Goal: Task Accomplishment & Management: Use online tool/utility

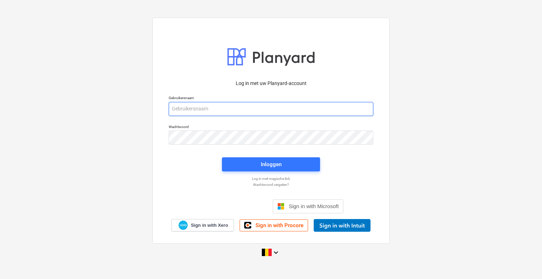
click at [214, 113] on input "email" at bounding box center [271, 109] width 205 height 14
type input "[PERSON_NAME][EMAIL_ADDRESS][DOMAIN_NAME]"
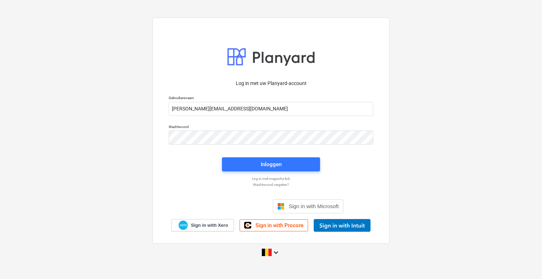
click at [293, 156] on div "Inloggen" at bounding box center [271, 164] width 107 height 23
click at [289, 166] on span "Inloggen" at bounding box center [271, 164] width 81 height 9
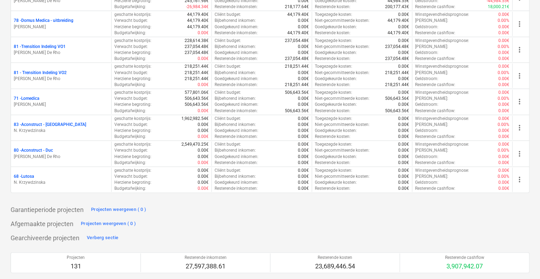
scroll to position [1620, 0]
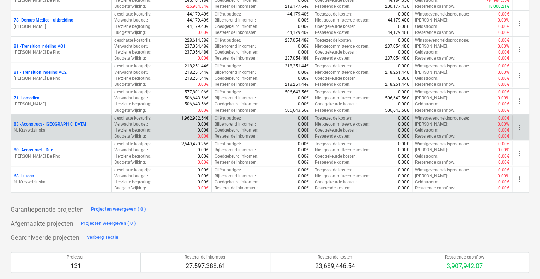
click at [517, 123] on span "more_vert" at bounding box center [519, 127] width 8 height 8
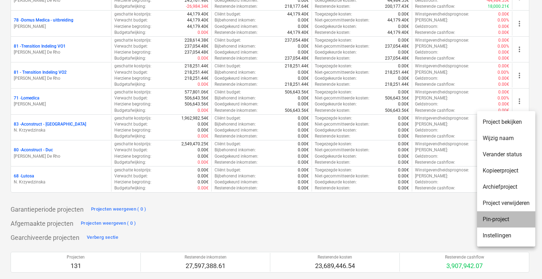
click at [495, 223] on li "Pin-project" at bounding box center [506, 219] width 58 height 16
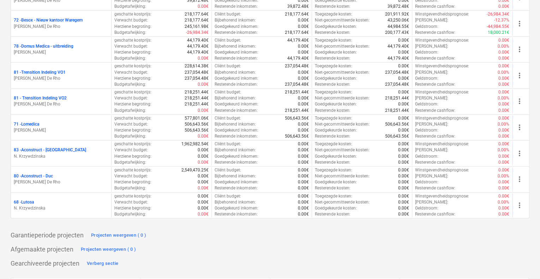
click at [91, 154] on p "N. Krzywdzinska" at bounding box center [61, 157] width 95 height 6
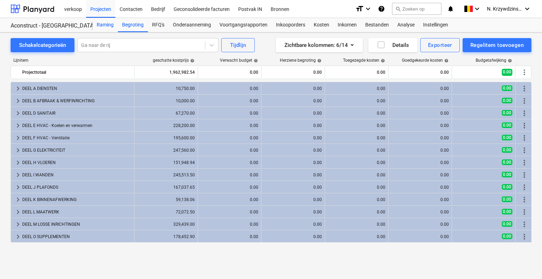
click at [108, 24] on div "Raming" at bounding box center [104, 25] width 25 height 14
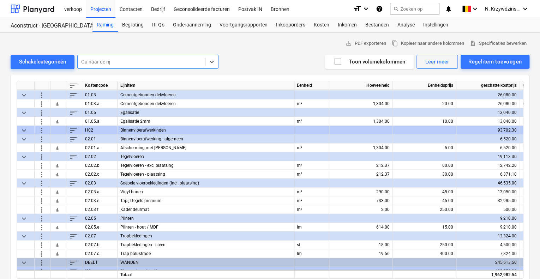
scroll to position [830, 0]
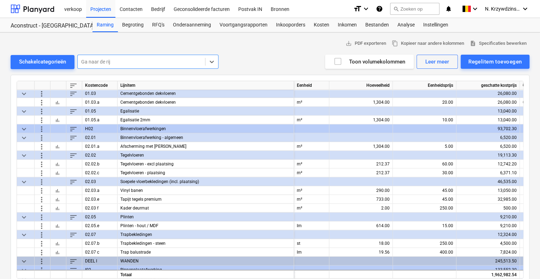
click at [41, 183] on span "more_vert" at bounding box center [41, 182] width 8 height 8
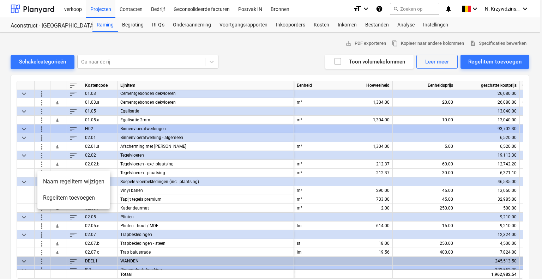
click at [62, 197] on li "Regelitem toevoegen" at bounding box center [73, 198] width 73 height 16
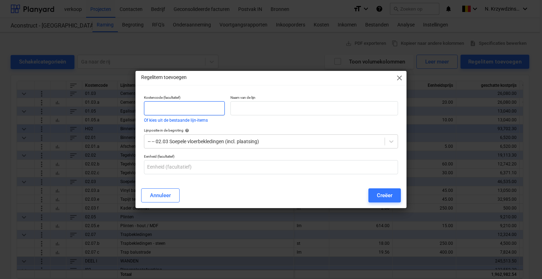
click at [178, 106] on input "text" at bounding box center [184, 108] width 81 height 14
type input "02.03 g"
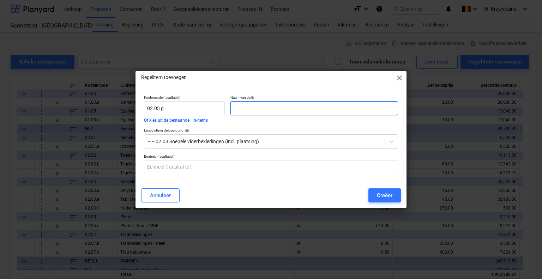
click at [247, 114] on input "text" at bounding box center [315, 108] width 168 height 14
type input "Deurmat"
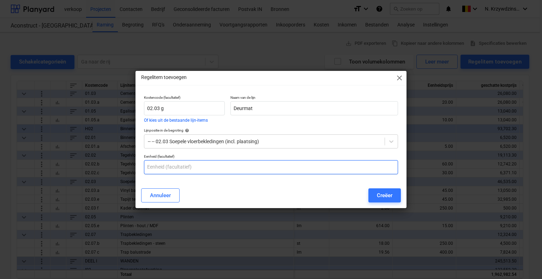
click at [219, 169] on input "text" at bounding box center [271, 167] width 254 height 14
type input "st"
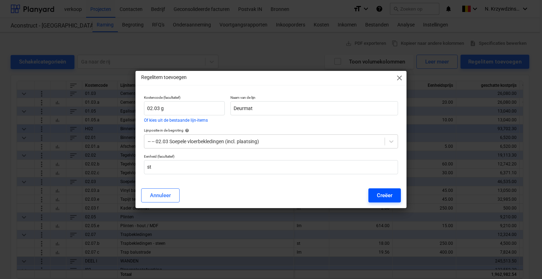
click at [395, 196] on button "Creëer" at bounding box center [385, 196] width 32 height 14
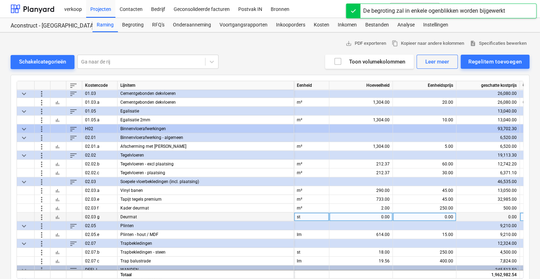
click at [377, 217] on div "0.00" at bounding box center [361, 217] width 58 height 9
type input "1"
click at [414, 220] on div "0.00" at bounding box center [425, 217] width 58 height 9
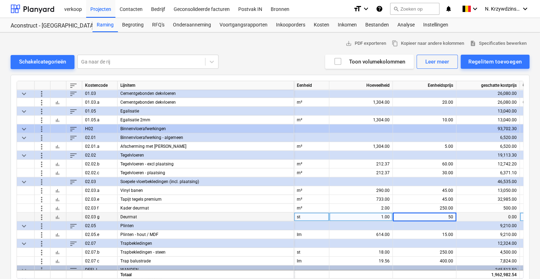
type input "500"
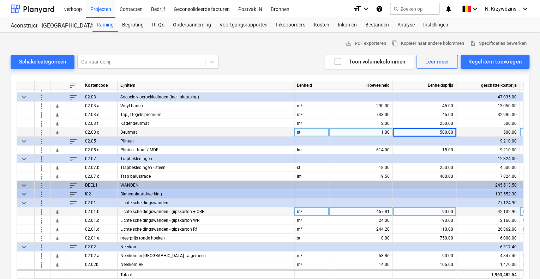
scroll to position [916, 0]
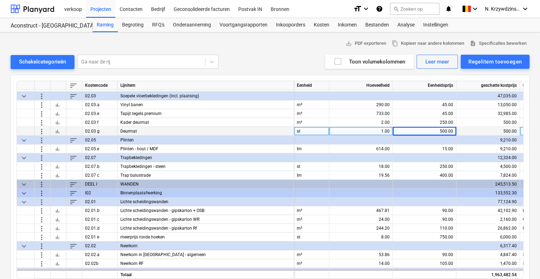
click at [42, 158] on span "more_vert" at bounding box center [41, 158] width 8 height 8
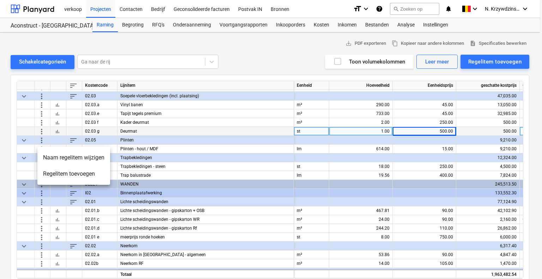
click at [75, 156] on li "Naam regelitem wijzigen" at bounding box center [73, 158] width 73 height 16
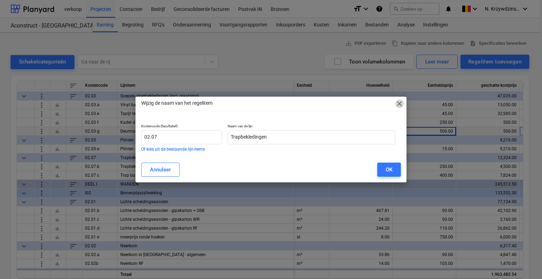
click at [398, 104] on span "close" at bounding box center [399, 104] width 8 height 8
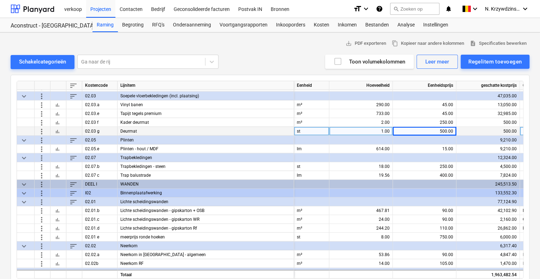
click at [45, 154] on span "more_vert" at bounding box center [41, 158] width 8 height 8
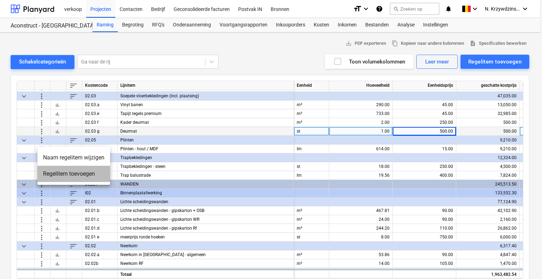
click at [64, 178] on li "Regelitem toevoegen" at bounding box center [73, 174] width 73 height 16
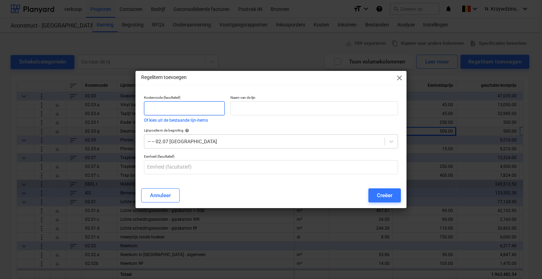
click at [197, 108] on input "text" at bounding box center [184, 108] width 81 height 14
type input "02.07 d"
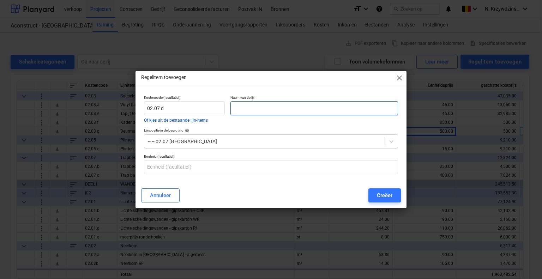
click at [253, 111] on input "text" at bounding box center [315, 108] width 168 height 14
type input "Trapleuning"
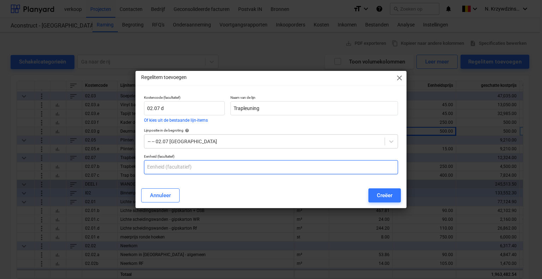
click at [201, 163] on input "text" at bounding box center [271, 167] width 254 height 14
type input "lm"
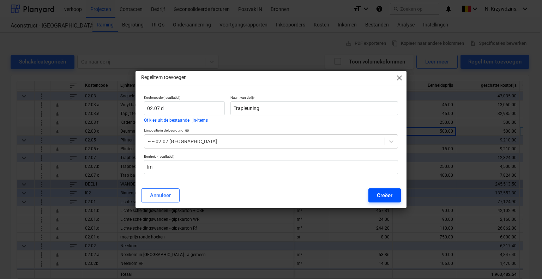
click at [378, 190] on button "Creëer" at bounding box center [385, 196] width 32 height 14
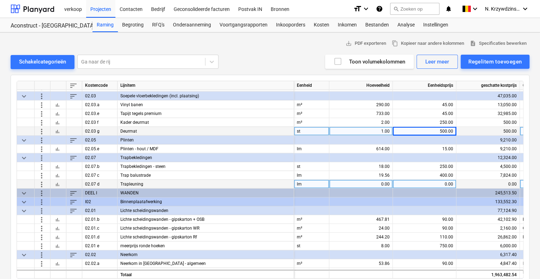
click at [368, 186] on div "0.00" at bounding box center [361, 184] width 58 height 9
click at [438, 185] on div "0.00" at bounding box center [425, 184] width 58 height 9
type input "200"
click at [376, 186] on div "0.00" at bounding box center [361, 184] width 58 height 9
type input "1153,8"
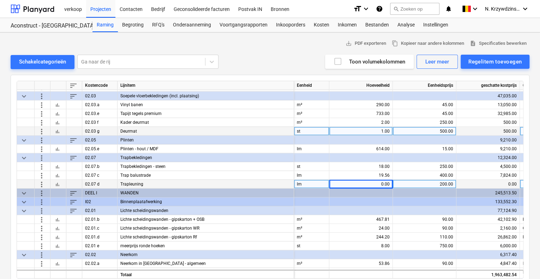
click at [356, 181] on div "0.00" at bounding box center [361, 184] width 58 height 9
type input "1152,8"
click at [371, 186] on div "0.00" at bounding box center [361, 184] width 58 height 9
type input "1152.8"
click at [382, 185] on div "1,152.80" at bounding box center [361, 184] width 58 height 9
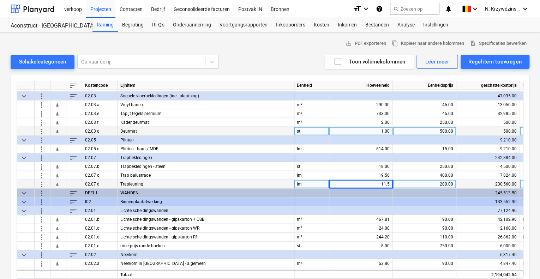
type input "11.52"
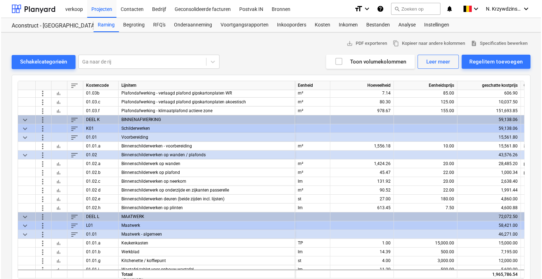
scroll to position [1369, 0]
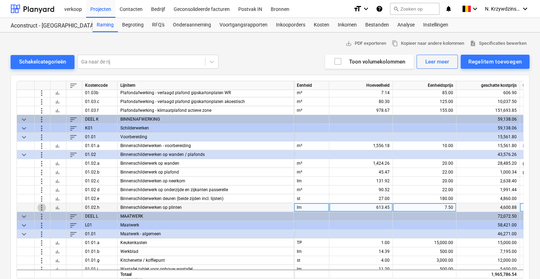
click at [42, 207] on span "more_vert" at bounding box center [41, 207] width 8 height 8
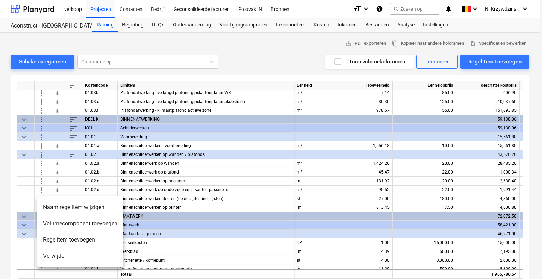
click at [73, 228] on li "Volumecomponent toevoegen" at bounding box center [80, 224] width 86 height 16
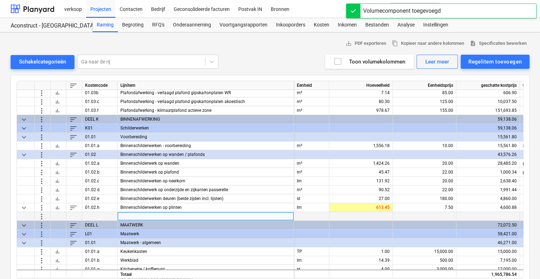
click at [42, 216] on span "more_vert" at bounding box center [41, 216] width 8 height 8
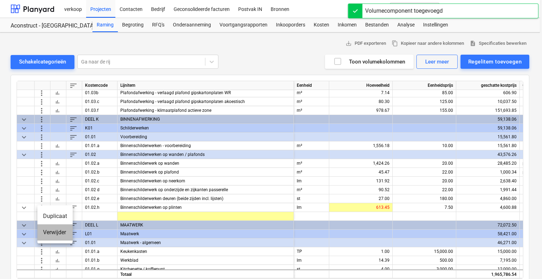
click at [54, 230] on li "Verwijder" at bounding box center [54, 233] width 35 height 16
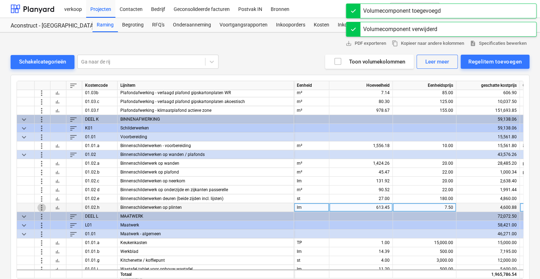
click at [43, 207] on span "more_vert" at bounding box center [41, 207] width 8 height 8
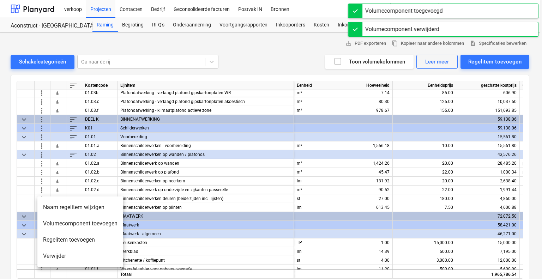
click at [58, 238] on li "Regelitem toevoegen" at bounding box center [80, 240] width 86 height 16
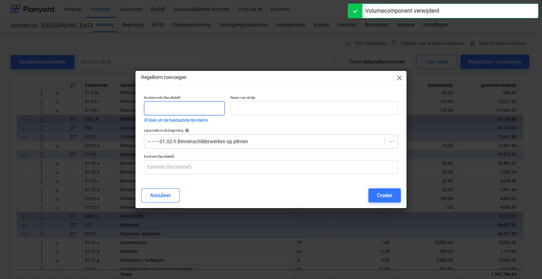
click at [177, 106] on input "text" at bounding box center [184, 108] width 81 height 14
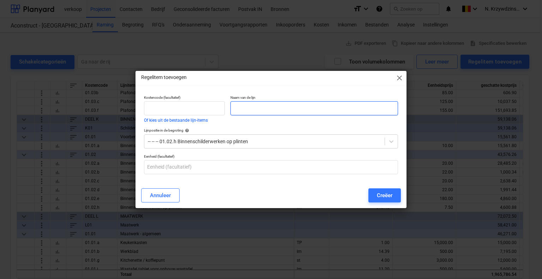
click at [274, 114] on input "text" at bounding box center [315, 108] width 168 height 14
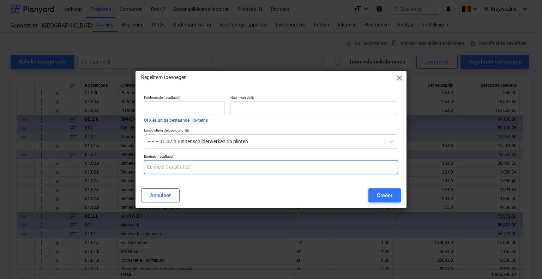
click at [213, 171] on input "text" at bounding box center [271, 167] width 254 height 14
click at [233, 142] on div at bounding box center [264, 141] width 233 height 7
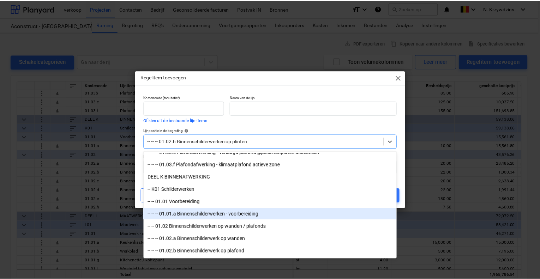
scroll to position [1943, 0]
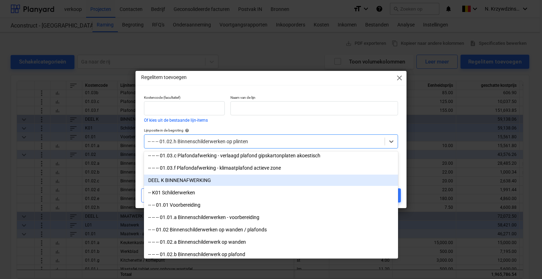
click at [193, 177] on div "DEEL K BINNENAFWERKING" at bounding box center [271, 180] width 254 height 11
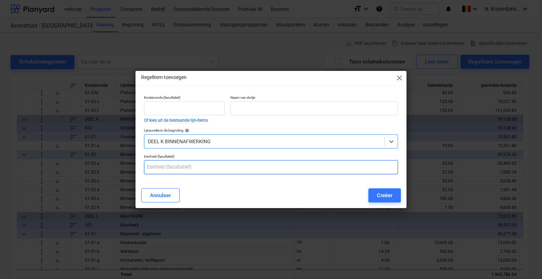
click at [204, 169] on input "text" at bounding box center [271, 167] width 254 height 14
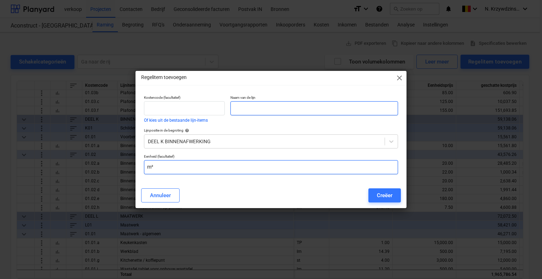
type input "m²"
click at [257, 106] on input "text" at bounding box center [315, 108] width 168 height 14
type input "Wandafwerking"
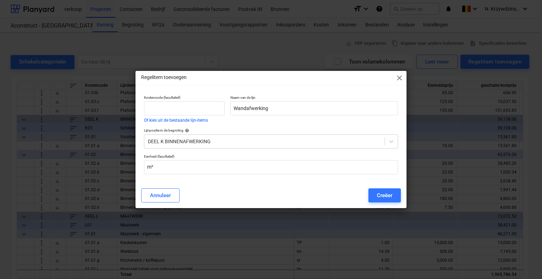
click at [190, 100] on p "Kostencode (facultatief)" at bounding box center [184, 98] width 81 height 6
click at [191, 104] on input "text" at bounding box center [184, 108] width 81 height 14
click at [377, 196] on div "Creëer" at bounding box center [385, 195] width 16 height 9
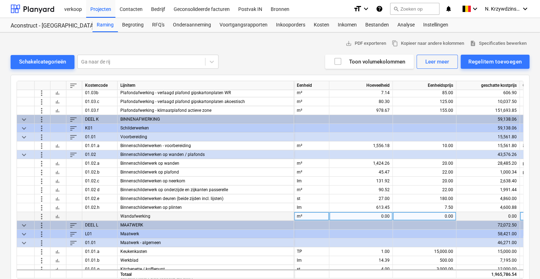
click at [91, 216] on div at bounding box center [99, 216] width 35 height 9
click at [158, 214] on div "Wandafwerking" at bounding box center [206, 216] width 177 height 9
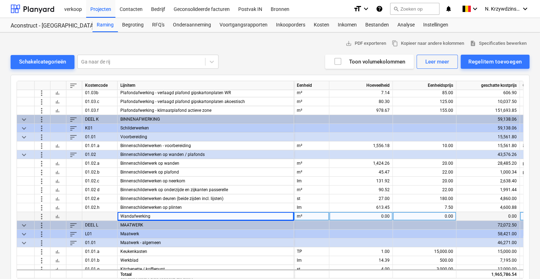
click at [158, 214] on div "Wandafwerking" at bounding box center [206, 216] width 177 height 9
click at [151, 216] on div "Wandafwerking" at bounding box center [206, 216] width 177 height 9
click at [44, 215] on span "more_vert" at bounding box center [41, 216] width 8 height 8
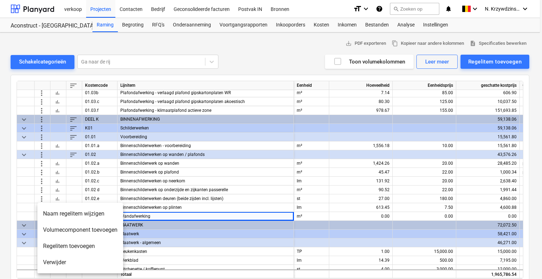
click at [82, 216] on li "Naam regelitem wijzigen" at bounding box center [80, 214] width 86 height 16
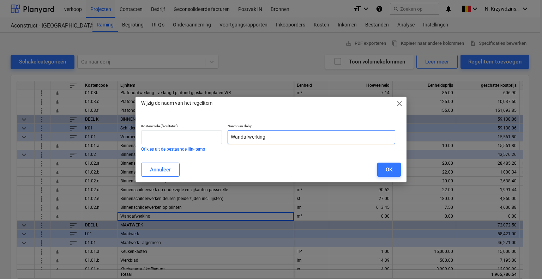
click at [278, 139] on input "Wandafwerking" at bounding box center [312, 137] width 168 height 14
drag, startPoint x: 278, startPoint y: 139, endPoint x: 195, endPoint y: 137, distance: 83.4
click at [195, 137] on div "Kostencode (facultatief) Of kies uit de bestaande lijn-items Naam van de lijn W…" at bounding box center [268, 137] width 260 height 33
type input "Akoestische wandafwerking"
click at [385, 176] on button "OK" at bounding box center [389, 170] width 24 height 14
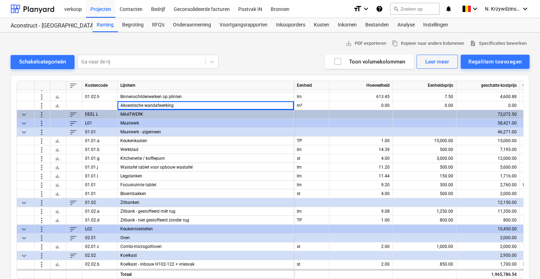
scroll to position [1450, 0]
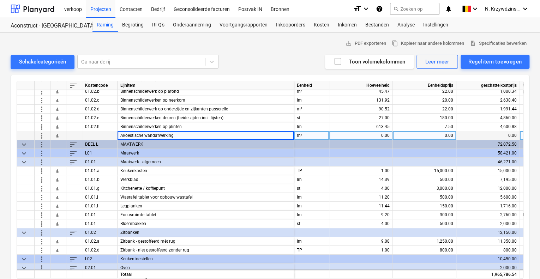
click at [410, 138] on div "0.00" at bounding box center [425, 135] width 58 height 9
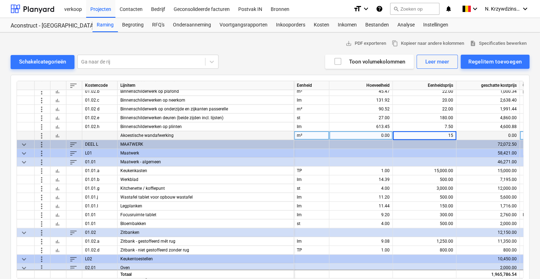
type input "150"
click at [383, 135] on div "0.00" at bounding box center [361, 135] width 58 height 9
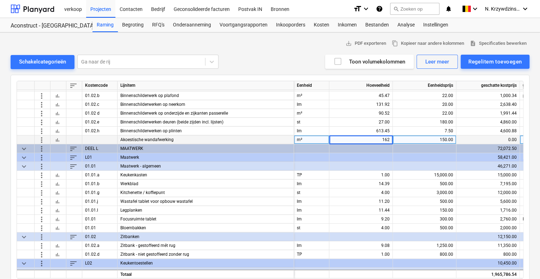
scroll to position [1445, 0]
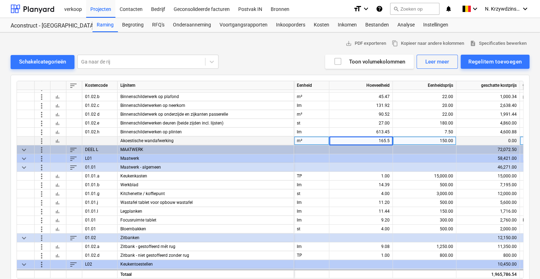
type input "165.52"
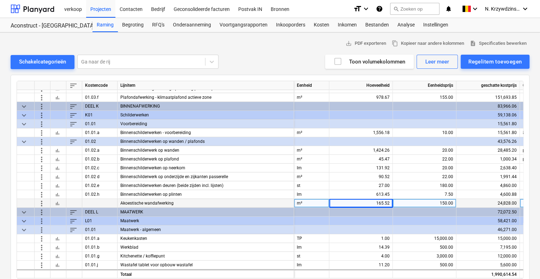
scroll to position [1382, 0]
click at [389, 203] on div "165.52" at bounding box center [361, 204] width 58 height 9
click at [389, 203] on input "165.52" at bounding box center [360, 204] width 63 height 8
type input "165.26"
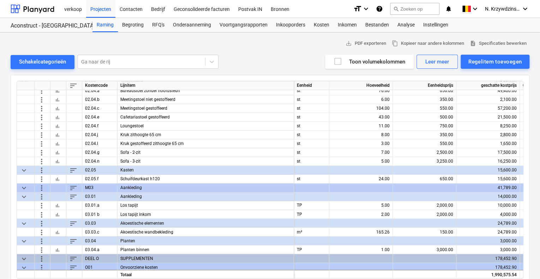
scroll to position [1914, 0]
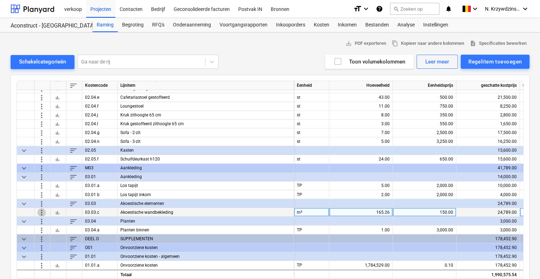
click at [44, 208] on span "more_vert" at bounding box center [41, 212] width 8 height 8
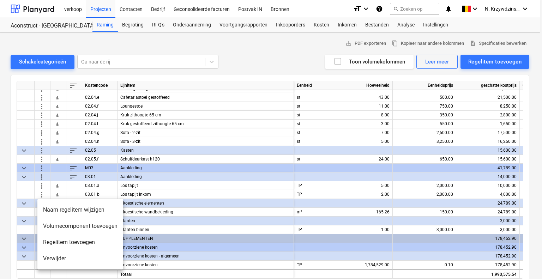
click at [52, 260] on li "Verwijder" at bounding box center [80, 259] width 86 height 16
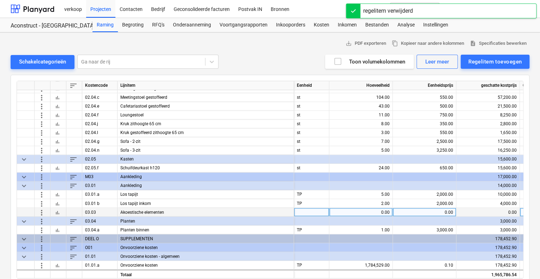
scroll to position [11, 0]
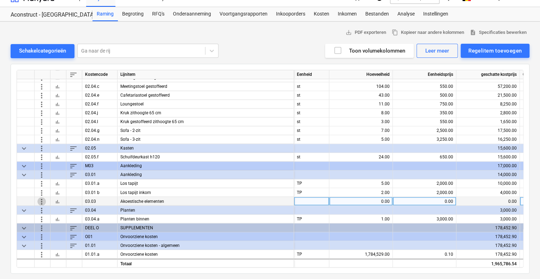
click at [42, 200] on span "more_vert" at bounding box center [41, 201] width 8 height 8
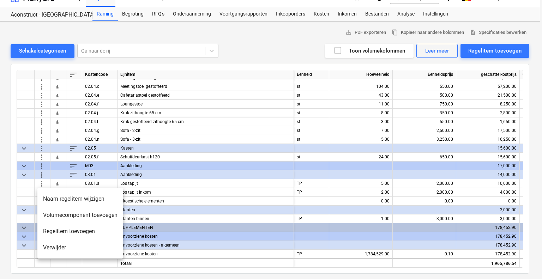
click at [92, 247] on li "Verwijder" at bounding box center [80, 248] width 86 height 16
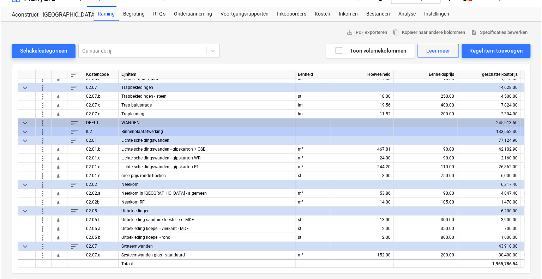
scroll to position [974, 0]
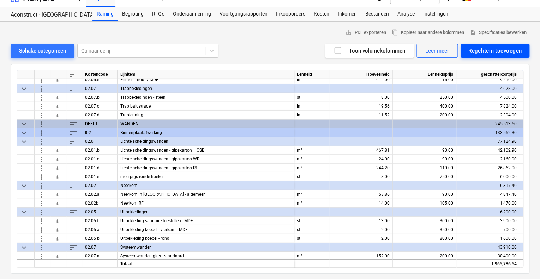
click at [478, 51] on div "Regelitem toevoegen" at bounding box center [494, 50] width 53 height 9
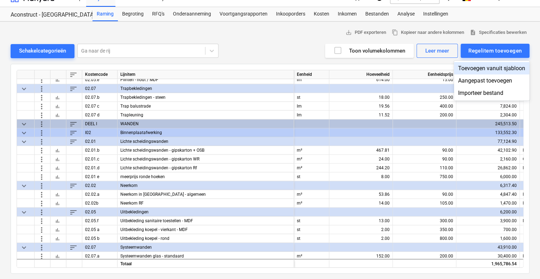
click at [506, 71] on div "Toevoegen vanuit sjabloon" at bounding box center [492, 68] width 76 height 12
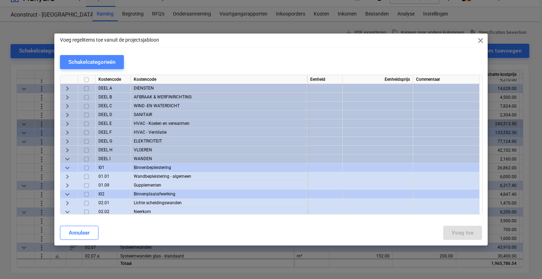
click at [80, 57] on button "Schakelcategorieën" at bounding box center [92, 62] width 64 height 14
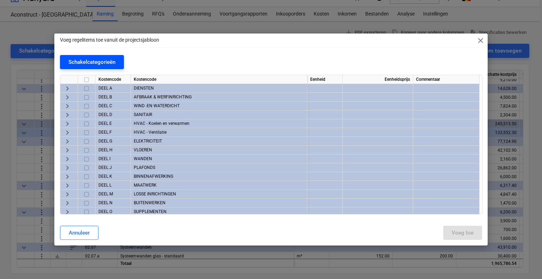
click at [80, 57] on button "Schakelcategorieën" at bounding box center [92, 62] width 64 height 14
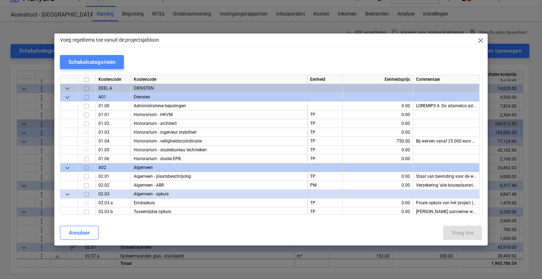
click at [109, 63] on div "Schakelcategorieën" at bounding box center [91, 62] width 47 height 9
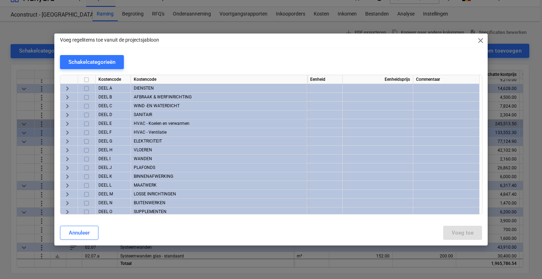
click at [68, 158] on span "keyboard_arrow_right" at bounding box center [67, 159] width 8 height 8
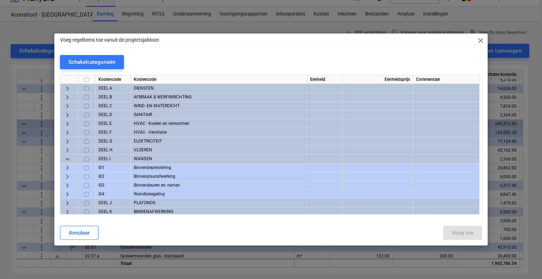
click at [69, 167] on span "keyboard_arrow_right" at bounding box center [67, 168] width 8 height 8
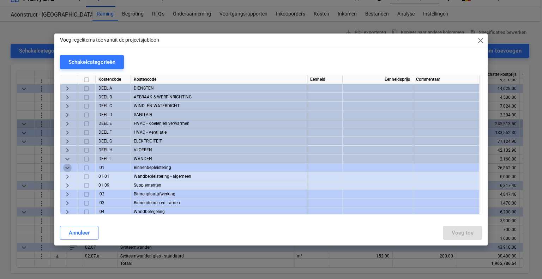
click at [69, 167] on span "keyboard_arrow_down" at bounding box center [67, 168] width 8 height 8
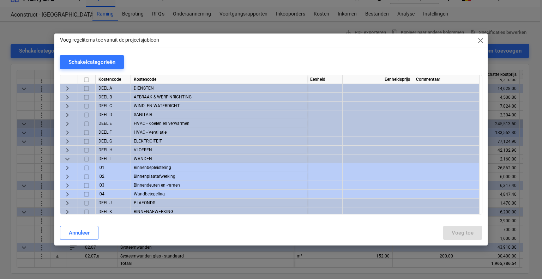
click at [70, 180] on span "keyboard_arrow_right" at bounding box center [67, 177] width 8 height 8
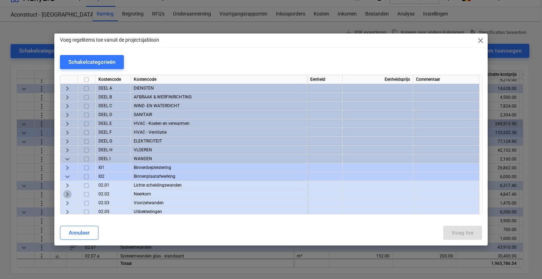
click at [68, 194] on span "keyboard_arrow_right" at bounding box center [67, 194] width 8 height 8
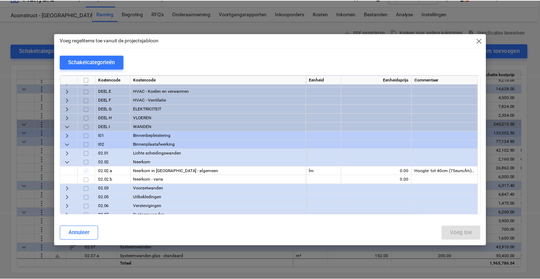
scroll to position [32, 0]
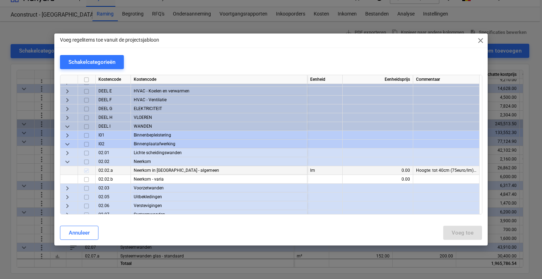
click at [431, 174] on div "Hoogte: tot 40cm (75euro/lm) / tot 120cm (140e/lm) Bij neerkom boven glazen wan…" at bounding box center [446, 170] width 66 height 9
click at [483, 44] on span "close" at bounding box center [481, 40] width 8 height 8
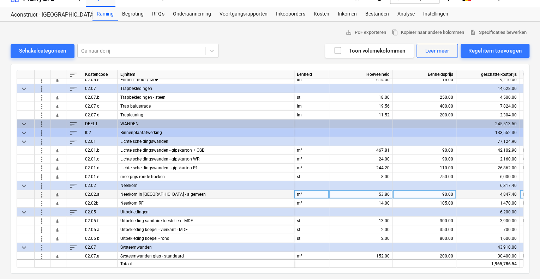
click at [319, 194] on div "m²" at bounding box center [311, 194] width 35 height 9
type input "L"
type input "lm"
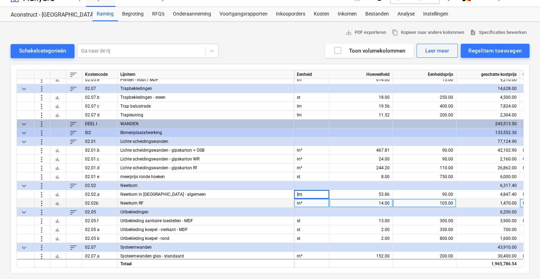
click at [318, 204] on div "m²" at bounding box center [311, 203] width 35 height 9
type input "lm"
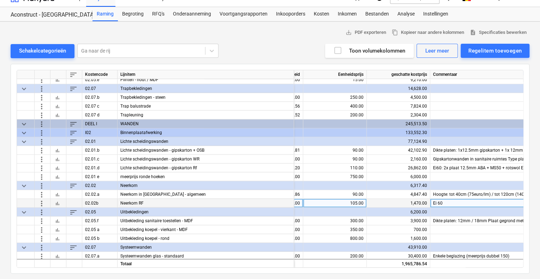
scroll to position [974, 104]
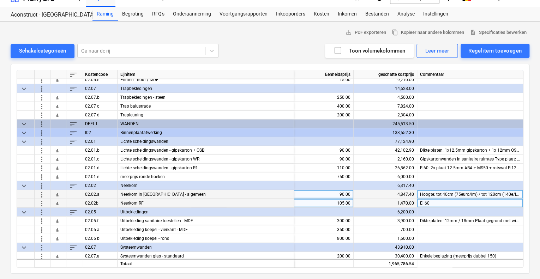
click at [341, 194] on div "90.00" at bounding box center [322, 194] width 58 height 9
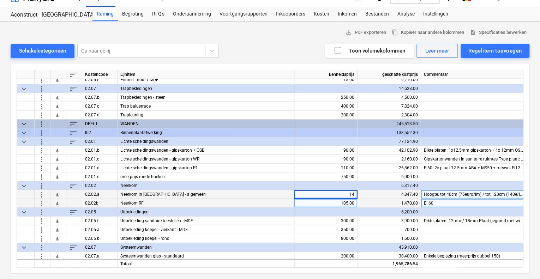
type input "140"
click at [345, 201] on div "105.00" at bounding box center [326, 203] width 58 height 9
type input "200"
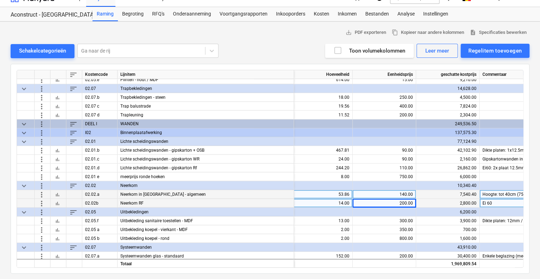
scroll to position [974, 0]
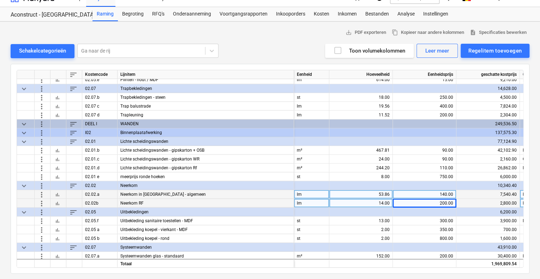
click at [380, 195] on div "53.86" at bounding box center [361, 194] width 58 height 9
type input "90.65"
click at [377, 200] on div "14.00" at bounding box center [361, 203] width 58 height 9
type input "23.11"
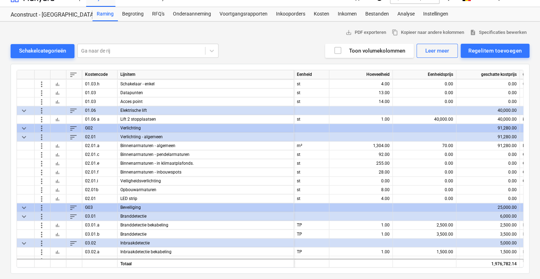
scroll to position [512, 0]
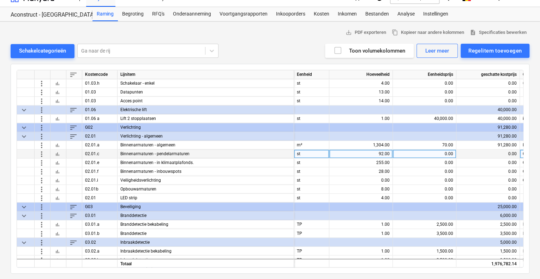
click at [383, 154] on div "92.00" at bounding box center [361, 154] width 58 height 9
type input "9"
type input "71"
